Goal: Find specific page/section: Find specific page/section

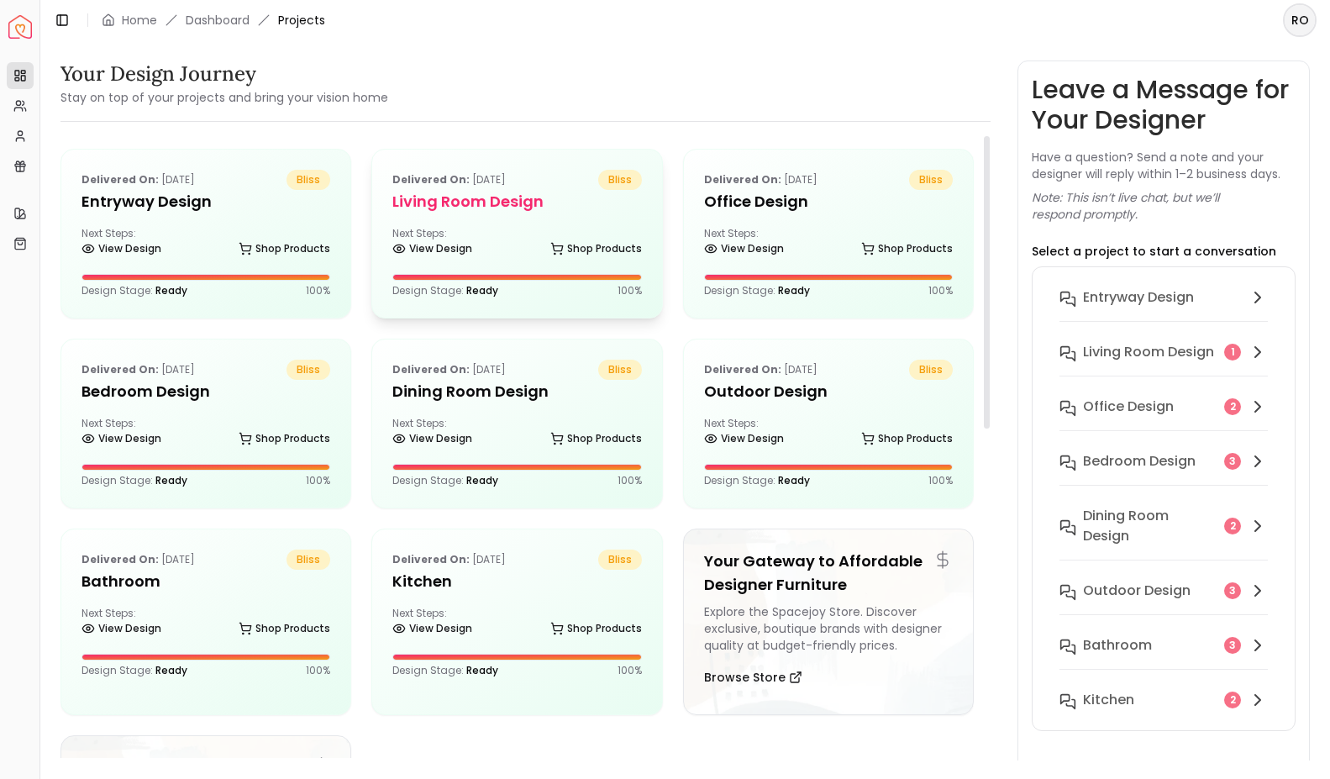
click at [543, 202] on h5 "Living Room design" at bounding box center [516, 202] width 249 height 24
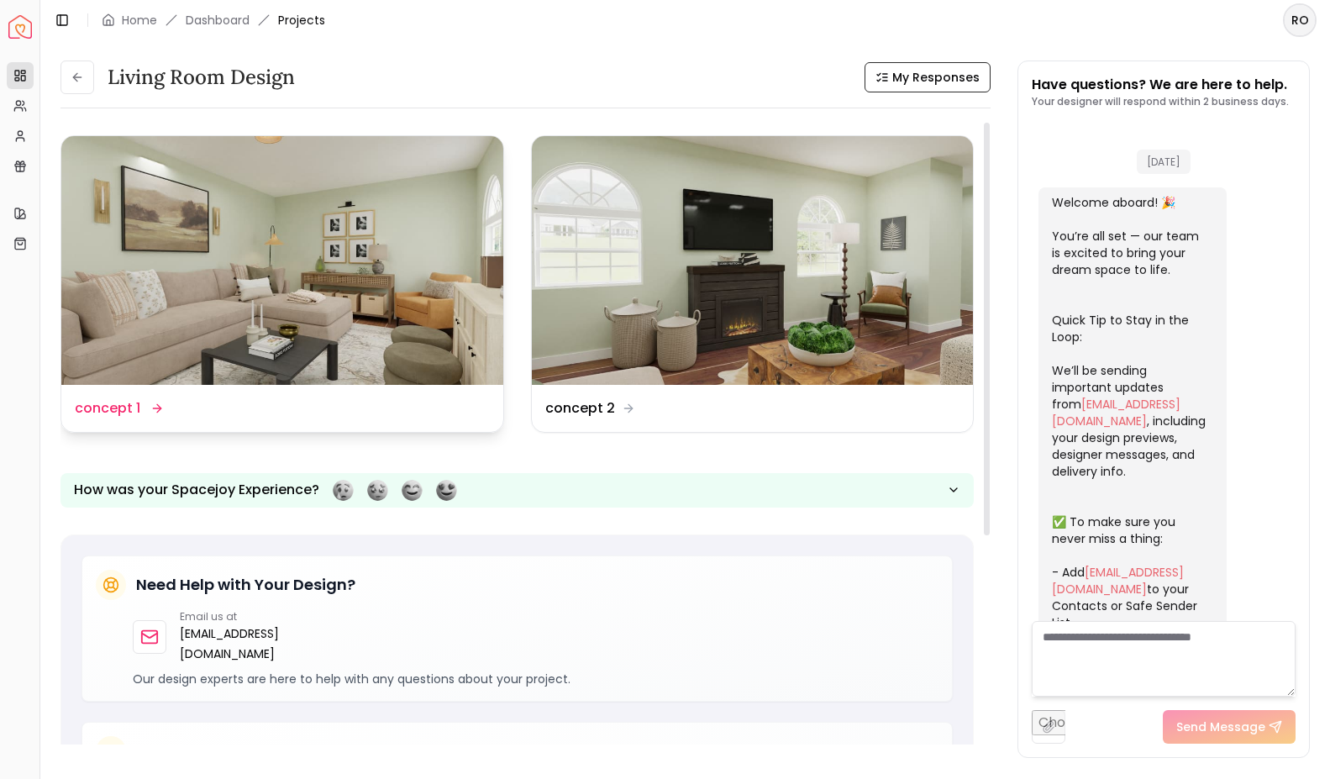
scroll to position [2424, 0]
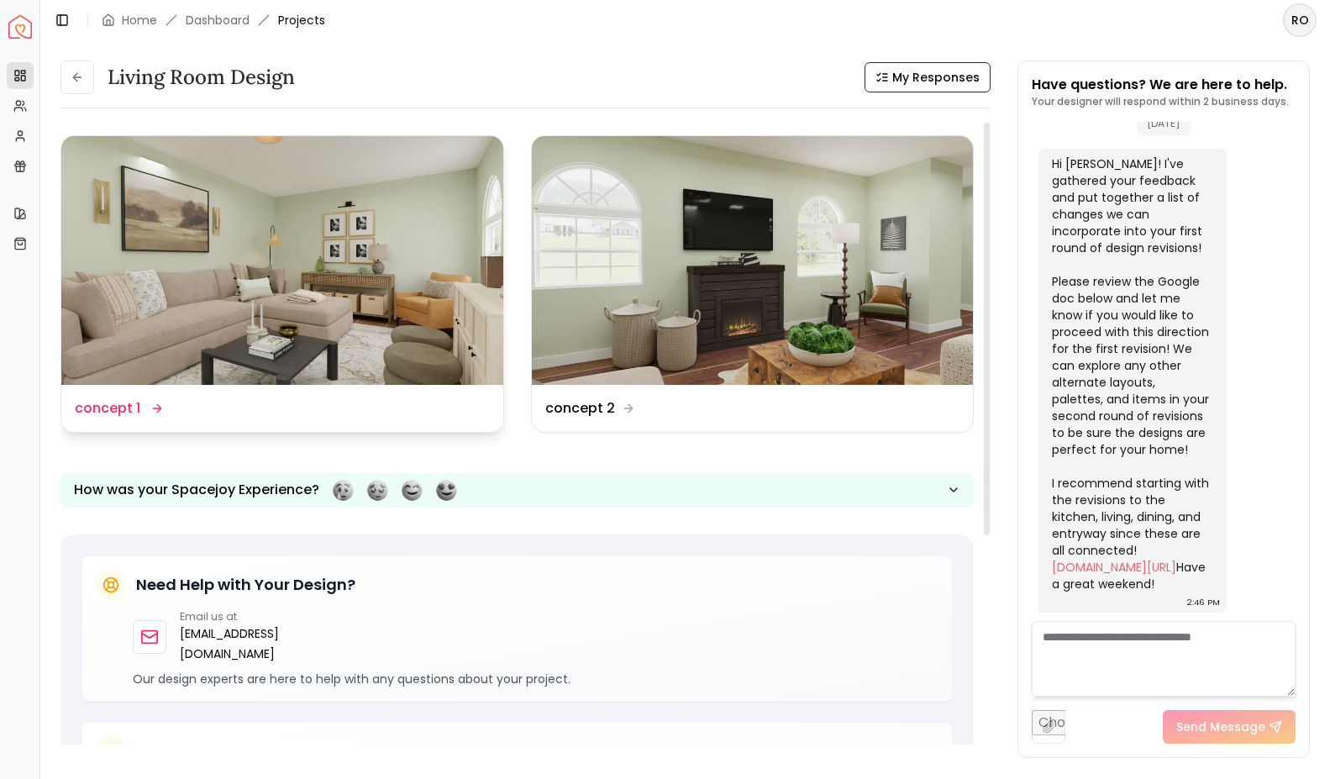
click at [323, 253] on img at bounding box center [282, 260] width 442 height 249
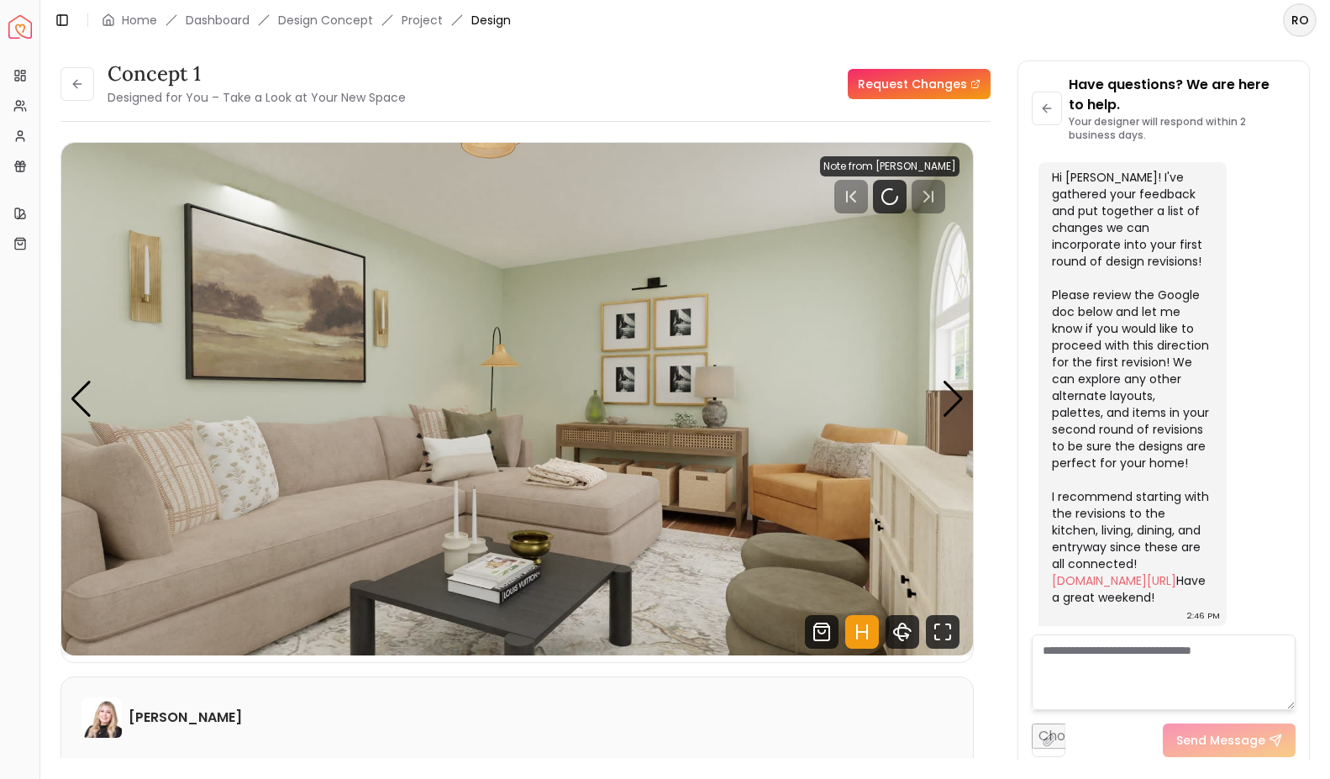
scroll to position [2444, 0]
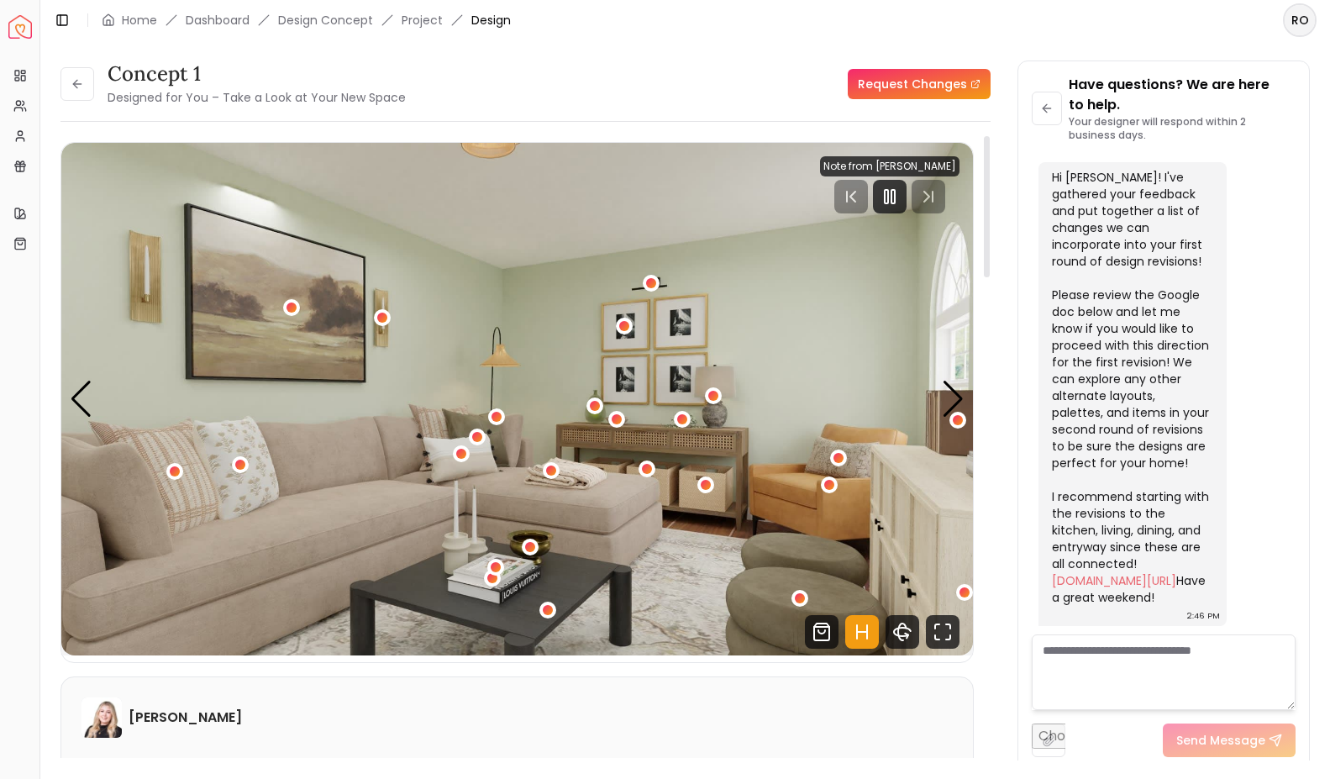
click at [543, 347] on img "1 / 6" at bounding box center [516, 399] width 911 height 512
click at [955, 397] on div "Next slide" at bounding box center [953, 398] width 23 height 37
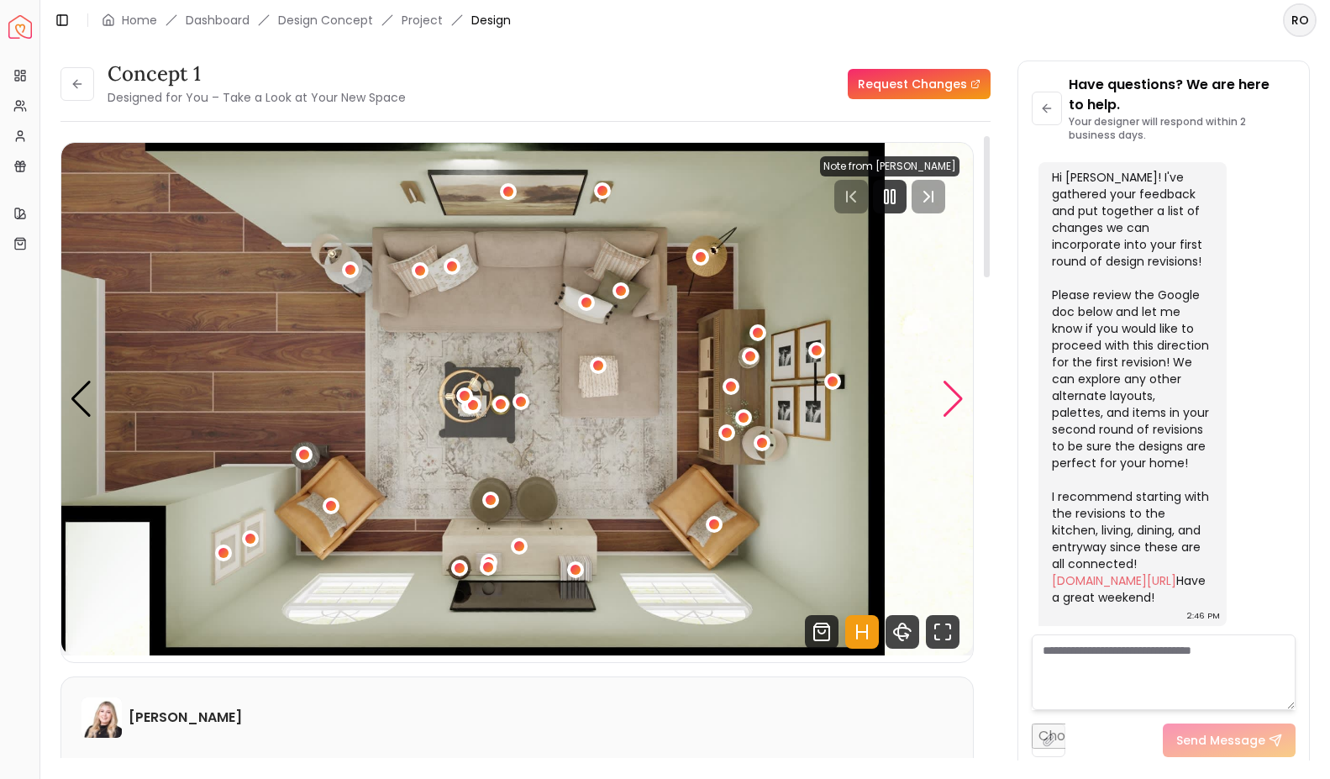
click at [959, 397] on div "Next slide" at bounding box center [953, 398] width 23 height 37
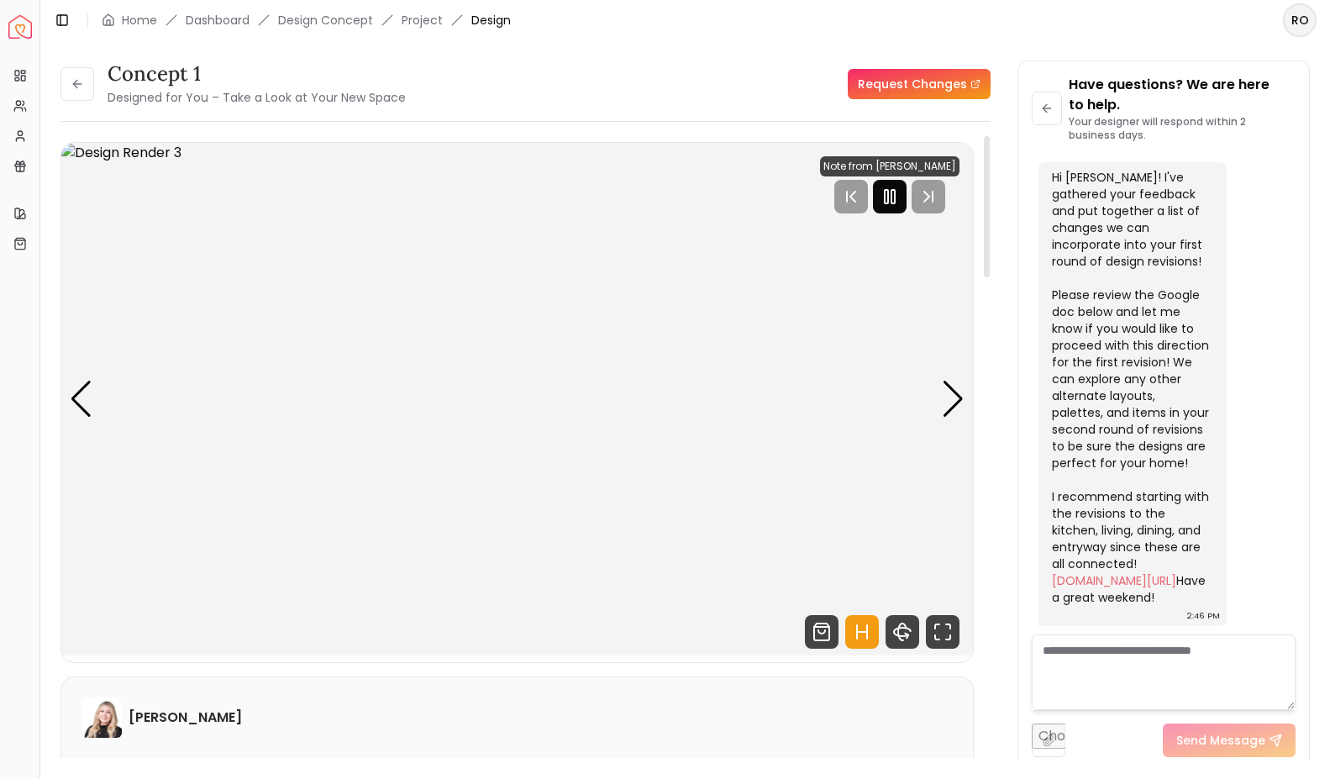
click at [895, 192] on icon "Pause" at bounding box center [889, 196] width 20 height 20
click at [952, 407] on div "Next slide" at bounding box center [953, 398] width 23 height 37
